Goal: Navigation & Orientation: Understand site structure

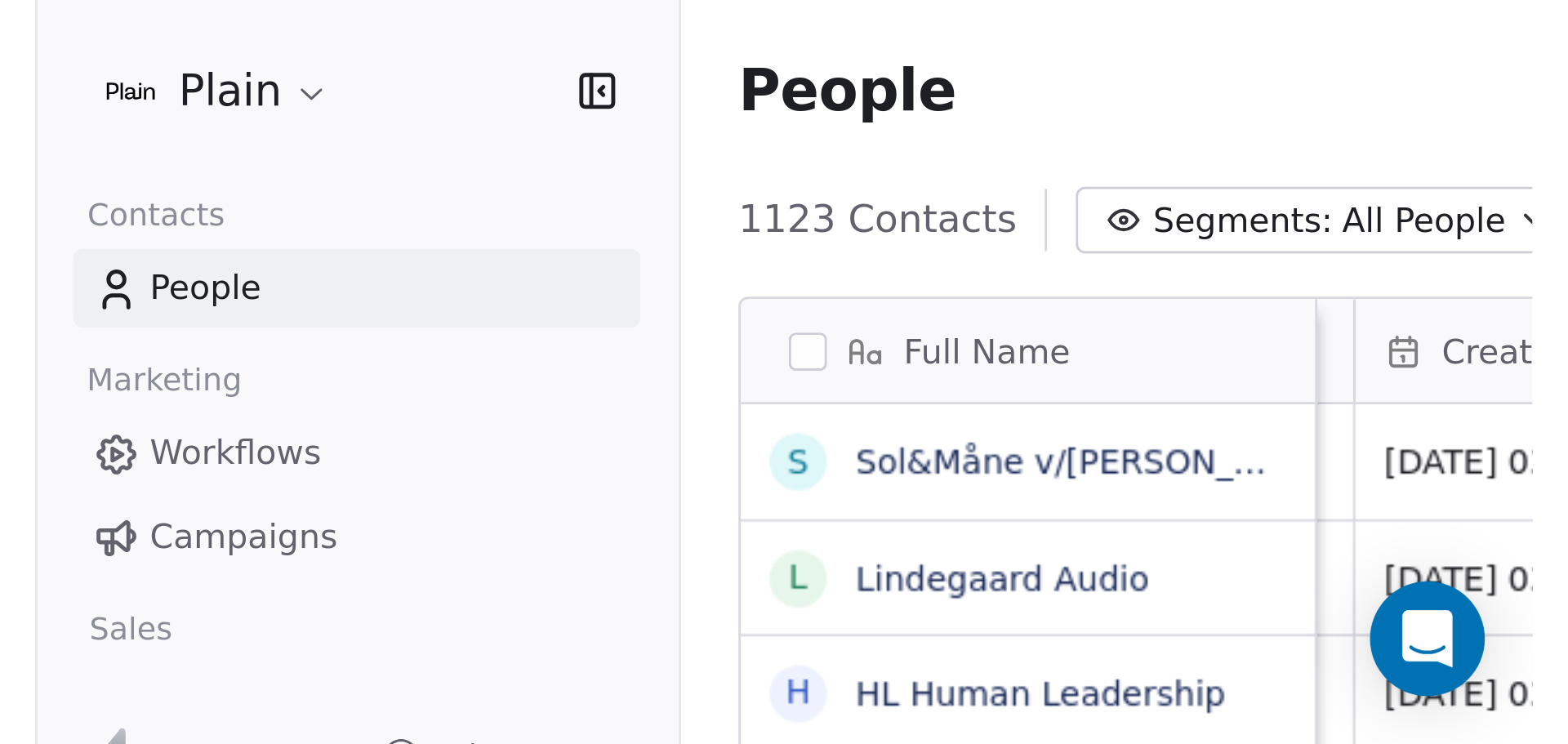
scroll to position [0, 755]
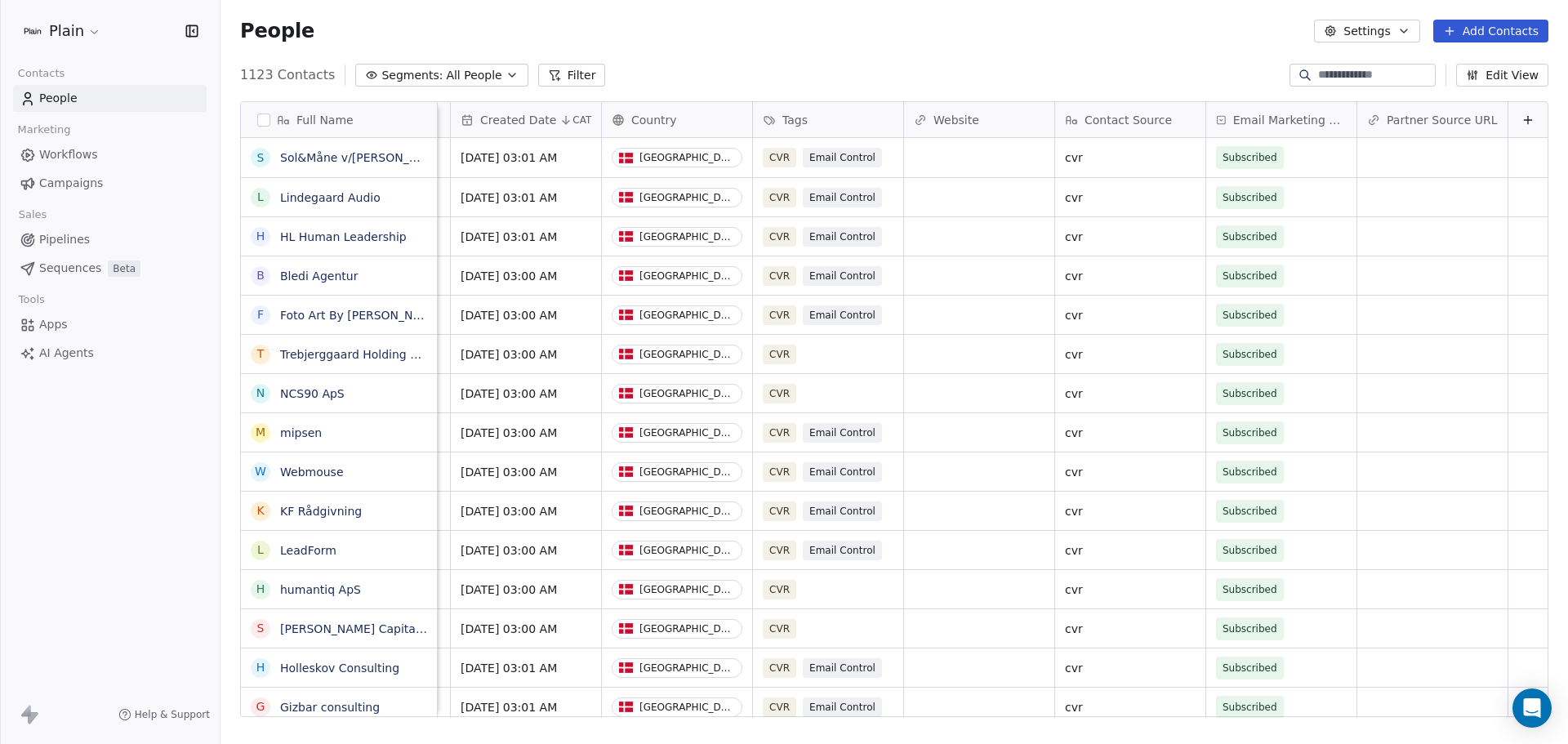
click at [57, 271] on span "Sequences" at bounding box center [70, 268] width 63 height 17
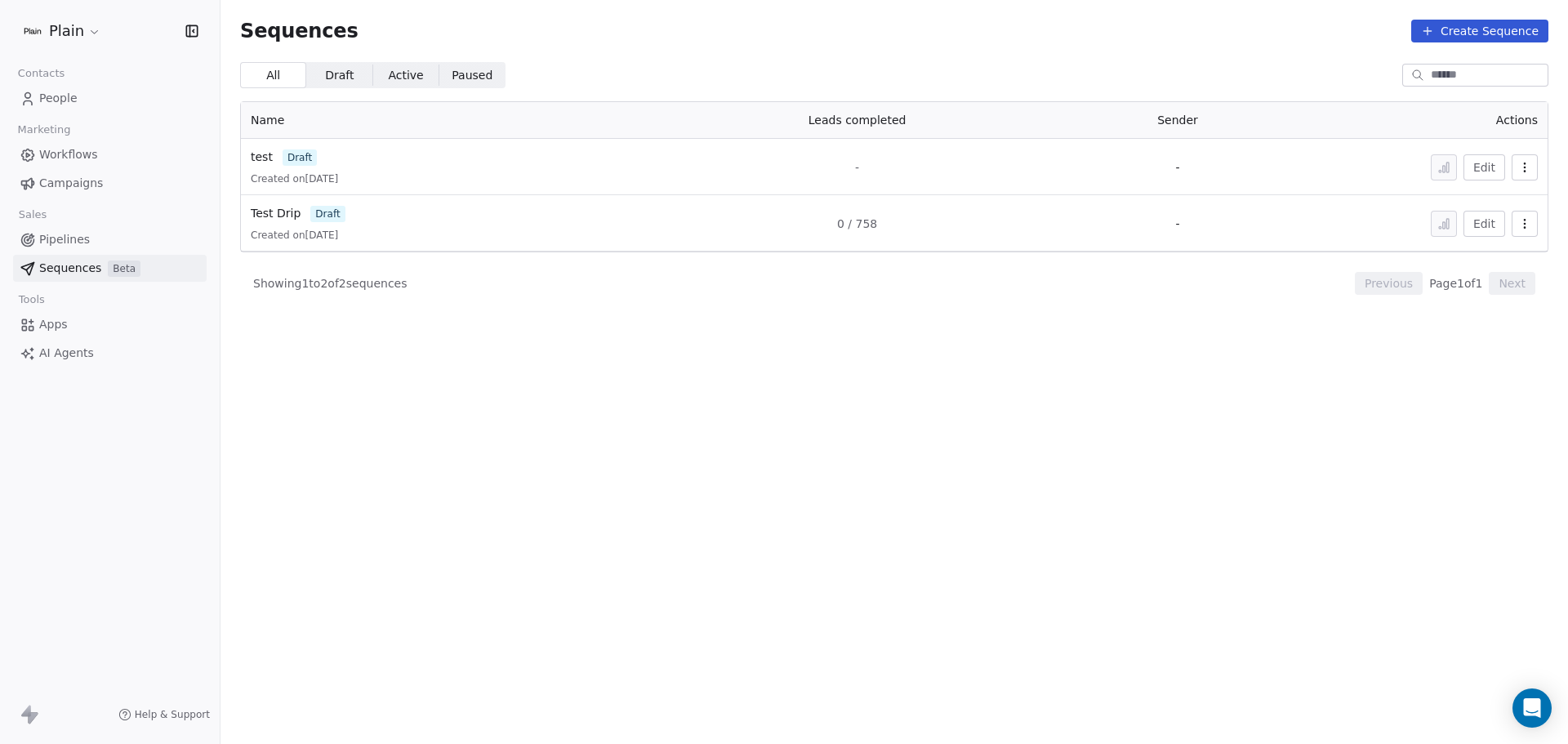
click at [58, 242] on span "Pipelines" at bounding box center [64, 239] width 51 height 17
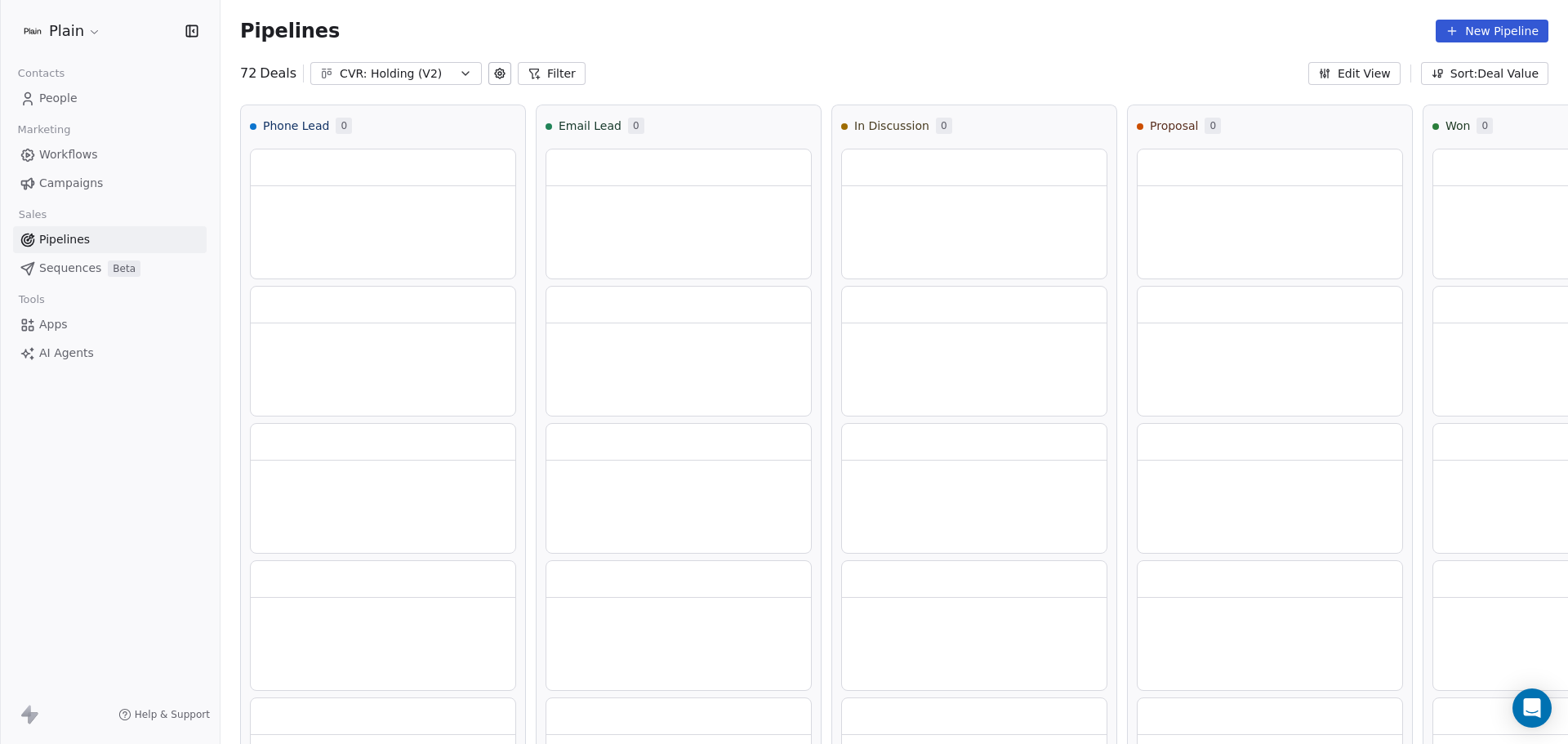
click at [76, 183] on span "Campaigns" at bounding box center [71, 183] width 64 height 17
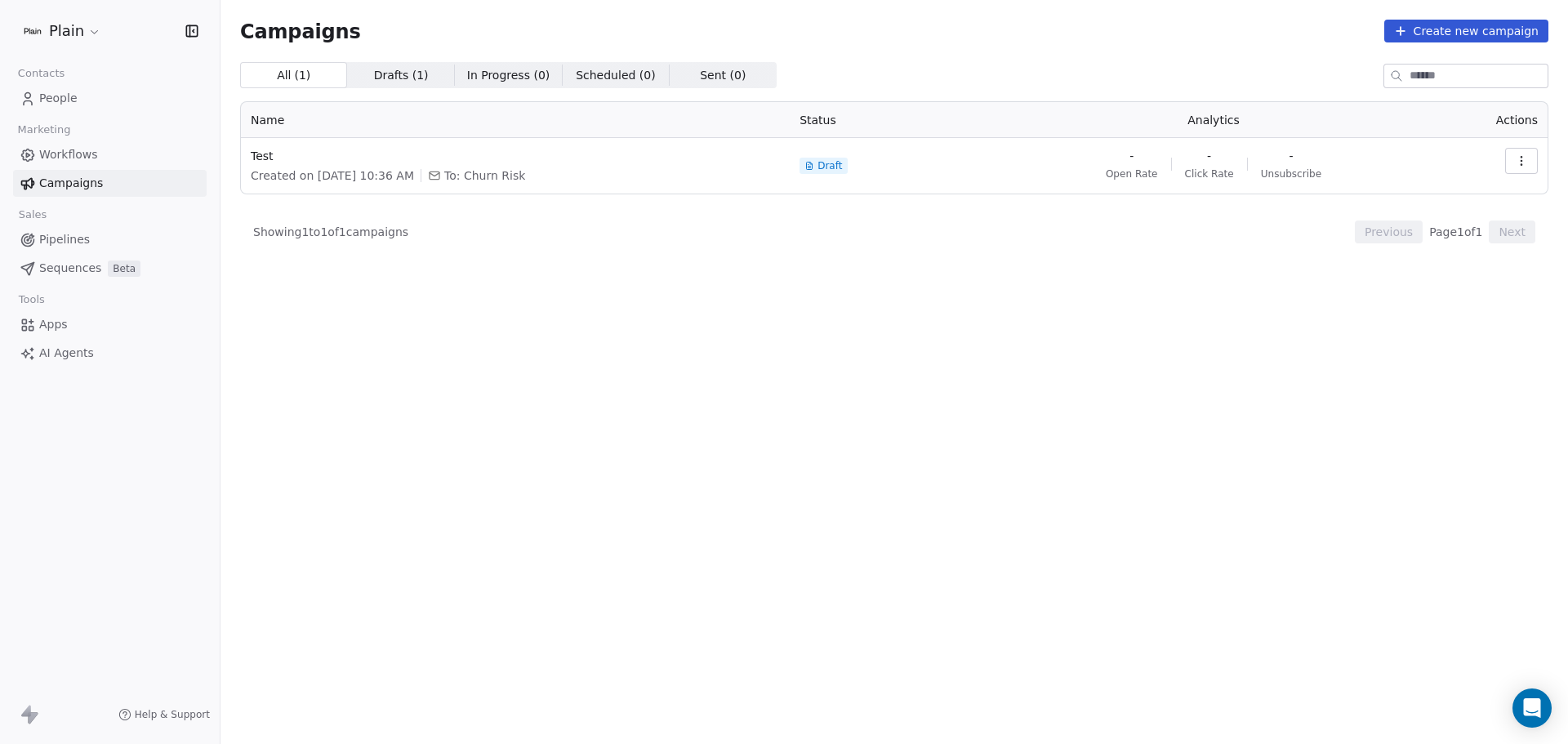
click at [75, 149] on span "Workflows" at bounding box center [68, 154] width 59 height 17
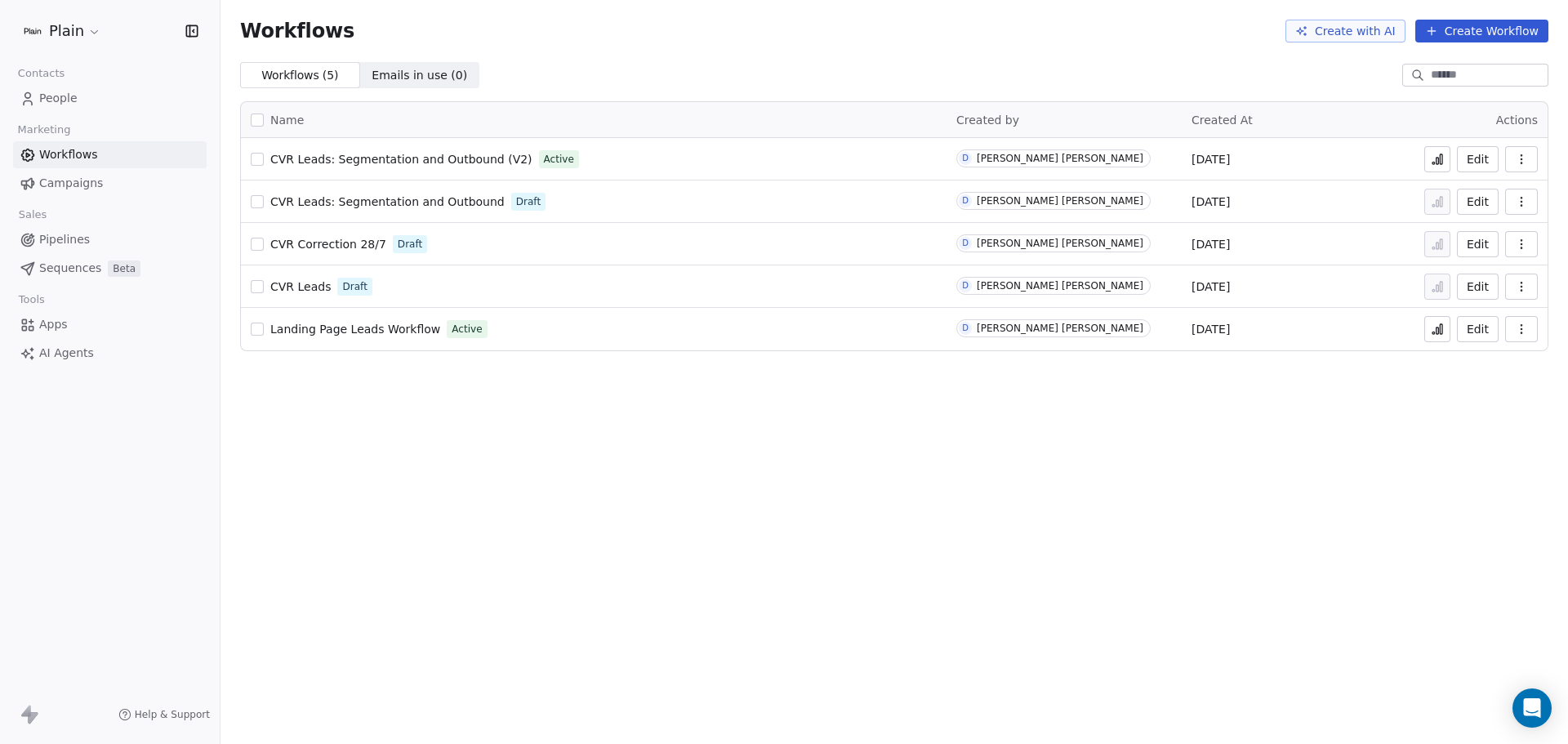
click at [78, 236] on span "Pipelines" at bounding box center [64, 239] width 51 height 17
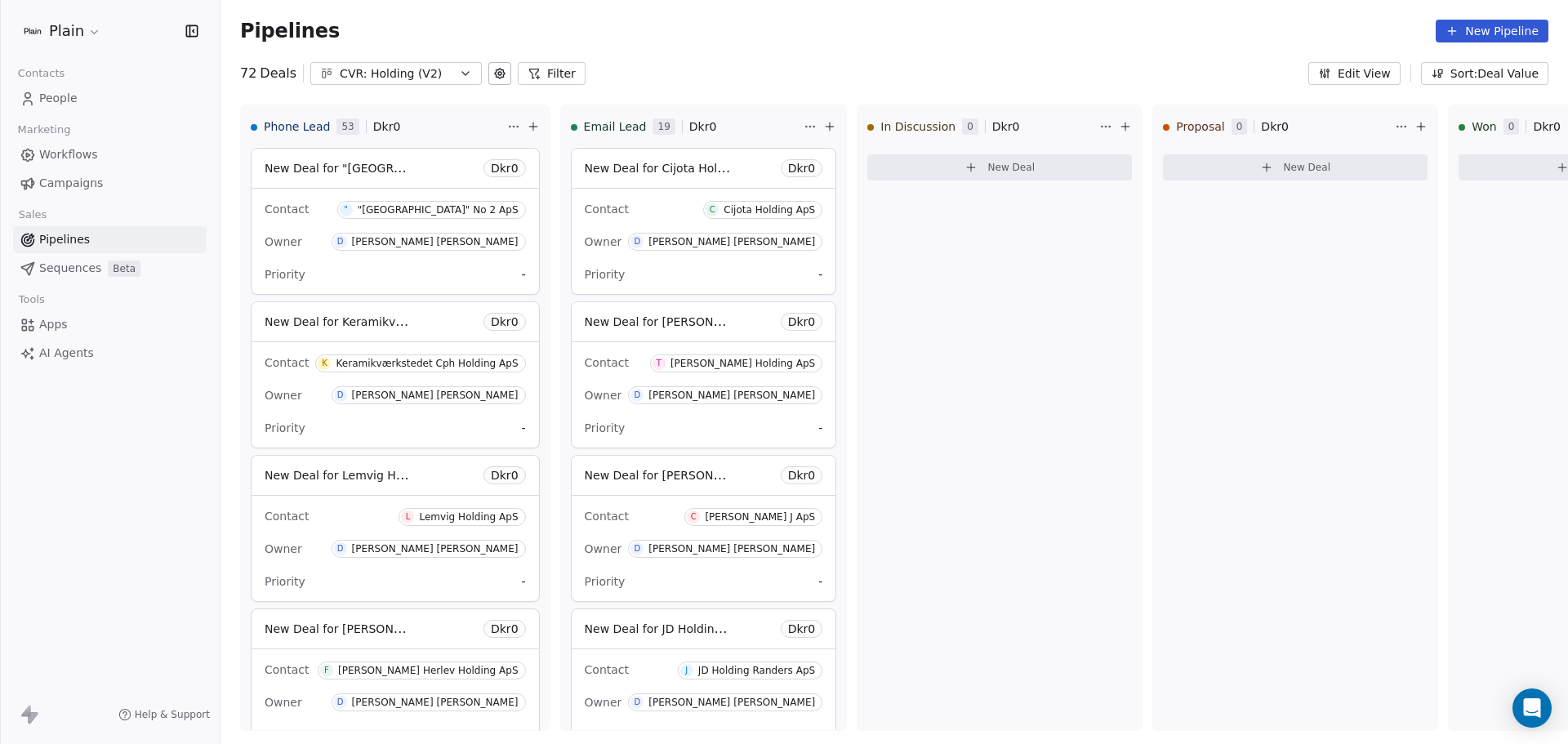
click at [51, 94] on span "People" at bounding box center [58, 97] width 39 height 17
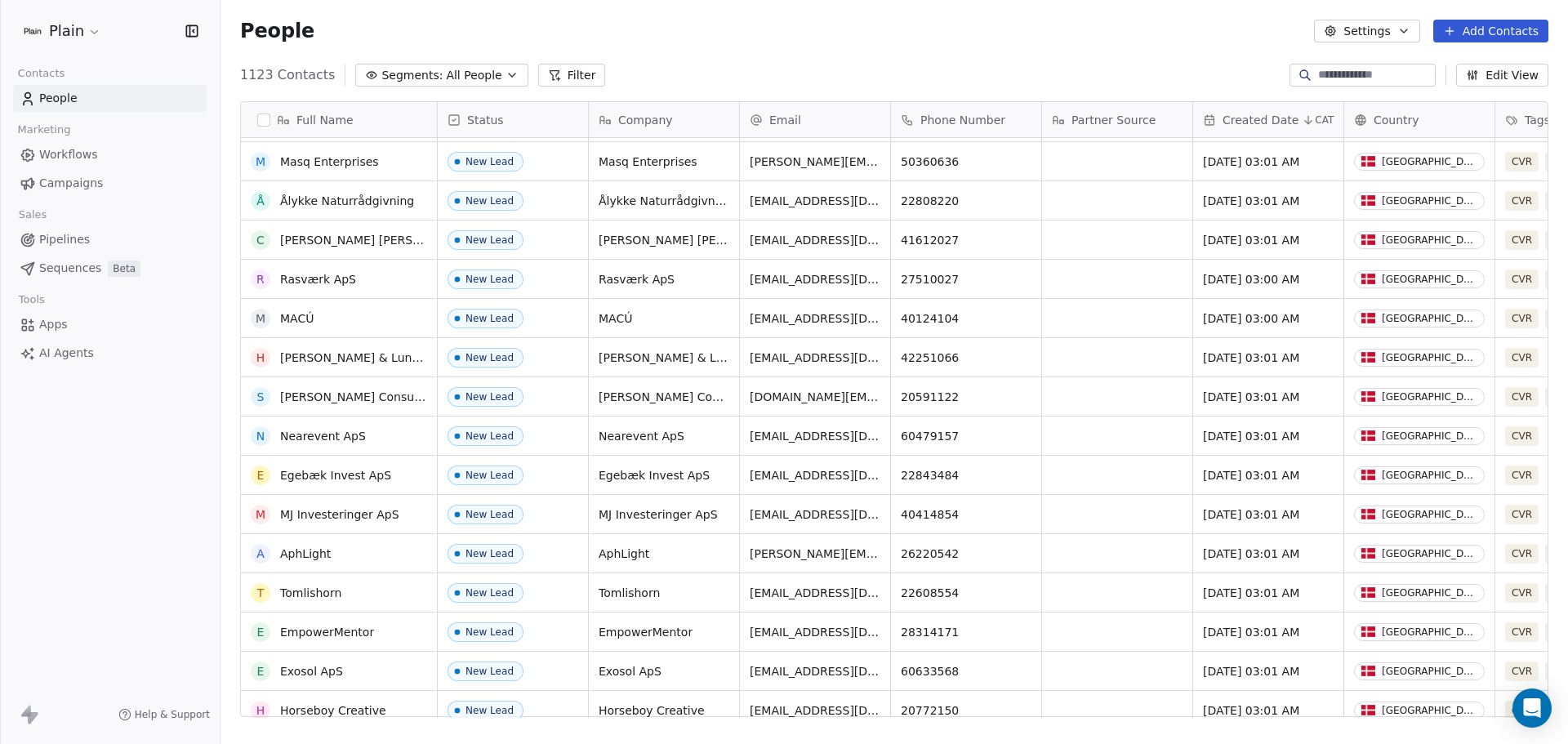
scroll to position [980, 0]
